Goal: Book appointment/travel/reservation

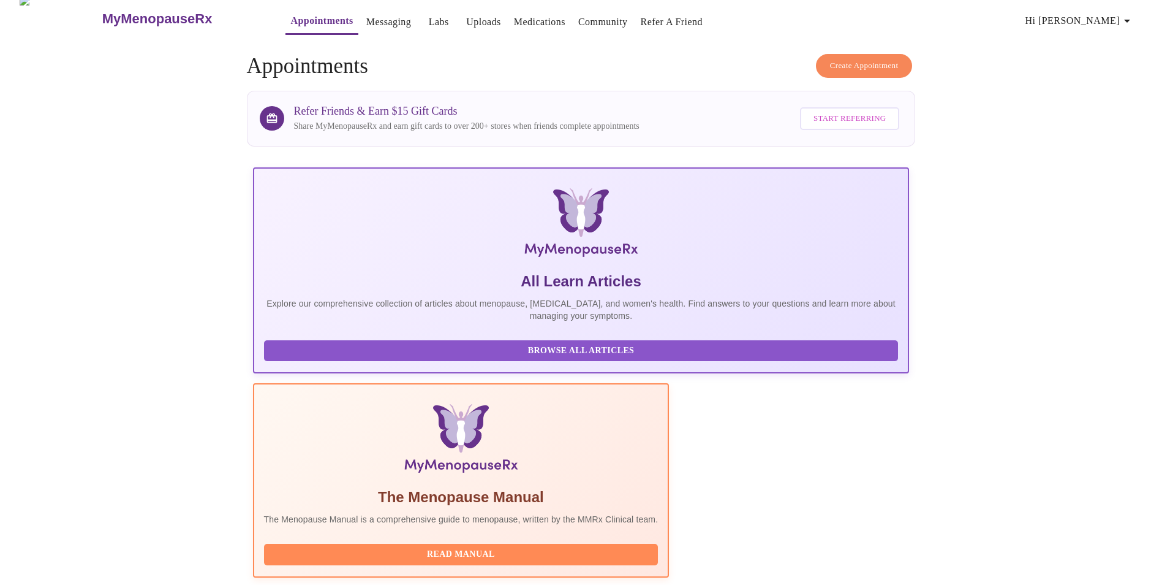
scroll to position [86, 0]
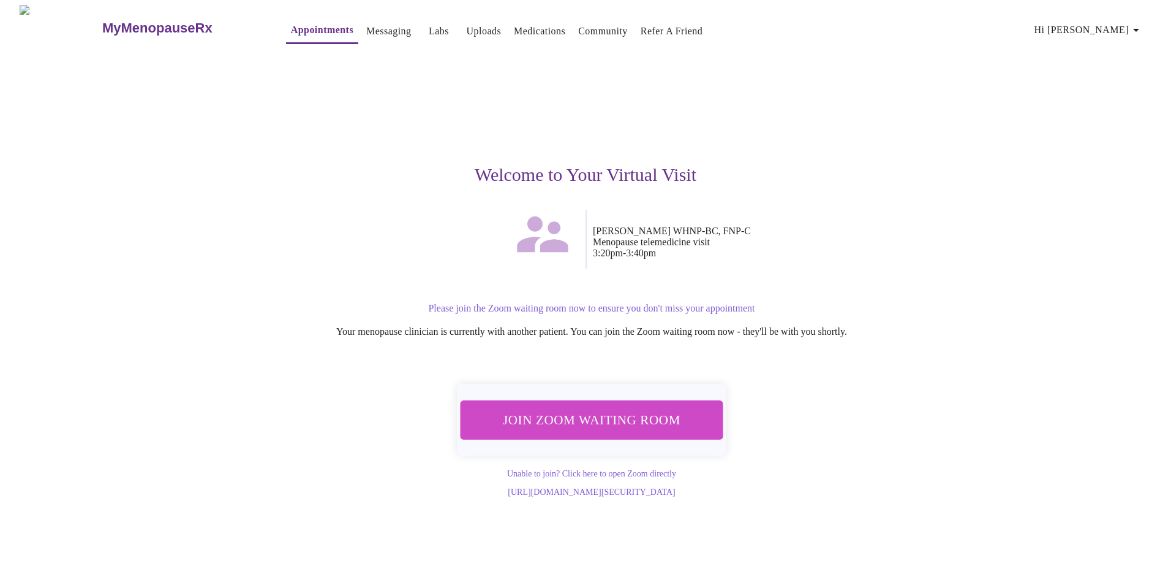
click at [599, 410] on span "Join Zoom Waiting Room" at bounding box center [592, 419] width 230 height 23
